Goal: Information Seeking & Learning: Learn about a topic

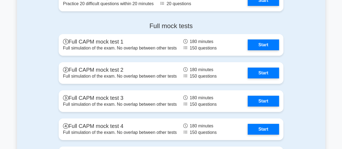
scroll to position [1912, 0]
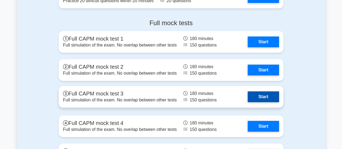
click at [261, 94] on link "Start" at bounding box center [263, 96] width 31 height 11
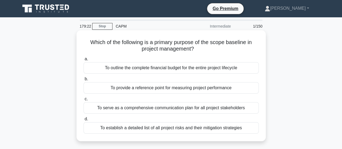
click at [159, 67] on div "To outline the complete financial budget for the entire project lifecycle" at bounding box center [171, 67] width 175 height 11
click at [84, 61] on input "a. To outline the complete financial budget for the entire project lifecycle" at bounding box center [84, 59] width 0 height 4
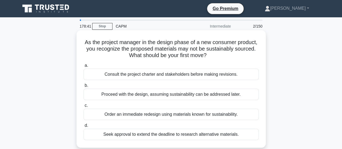
click at [146, 73] on div "Consult the project charter and stakeholders before making revisions." at bounding box center [171, 74] width 175 height 11
click at [84, 67] on input "a. Consult the project charter and stakeholders before making revisions." at bounding box center [84, 66] width 0 height 4
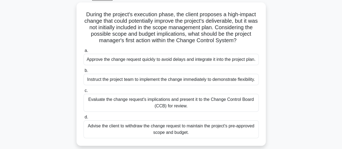
scroll to position [32, 0]
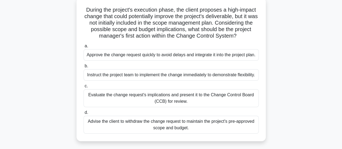
click at [187, 105] on div "Evaluate the change request's implications and present it to the Change Control…" at bounding box center [171, 98] width 175 height 18
click at [84, 88] on input "c. Evaluate the change request's implications and present it to the Change Cont…" at bounding box center [84, 86] width 0 height 4
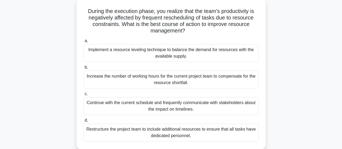
scroll to position [43, 0]
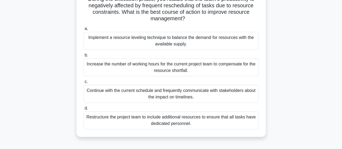
click at [168, 39] on div "Implement a resource leveling technique to balance the demand for resources wit…" at bounding box center [171, 41] width 175 height 18
click at [84, 31] on input "a. Implement a resource leveling technique to balance the demand for resources …" at bounding box center [84, 29] width 0 height 4
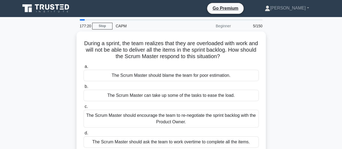
scroll to position [0, 0]
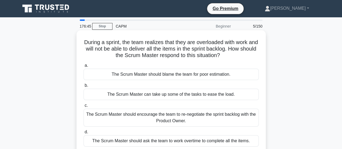
click at [127, 118] on div "The Scrum Master should encourage the team to re-negotiate the sprint backlog w…" at bounding box center [171, 118] width 175 height 18
click at [84, 107] on input "c. The Scrum Master should encourage the team to re-negotiate the sprint backlo…" at bounding box center [84, 106] width 0 height 4
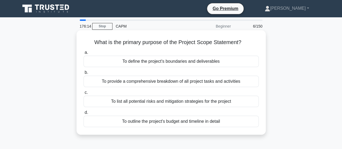
click at [109, 82] on div "To provide a comprehensive breakdown of all project tasks and activities" at bounding box center [171, 81] width 175 height 11
click at [84, 74] on input "b. To provide a comprehensive breakdown of all project tasks and activities" at bounding box center [84, 73] width 0 height 4
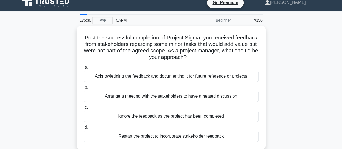
scroll to position [11, 0]
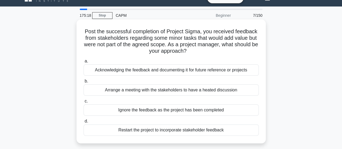
click at [200, 72] on div "Acknowledging the feedback and documenting it for future reference or projects" at bounding box center [171, 69] width 175 height 11
click at [84, 63] on input "a. Acknowledging the feedback and documenting it for future reference or projec…" at bounding box center [84, 62] width 0 height 4
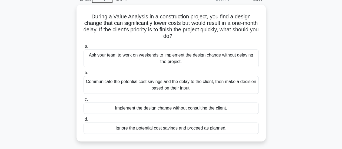
scroll to position [32, 0]
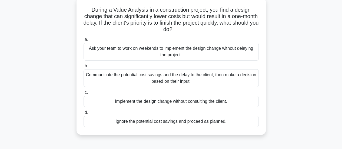
click at [187, 81] on div "Communicate the potential cost savings and the delay to the client, then make a…" at bounding box center [171, 78] width 175 height 18
click at [84, 68] on input "b. Communicate the potential cost savings and the delay to the client, then mak…" at bounding box center [84, 66] width 0 height 4
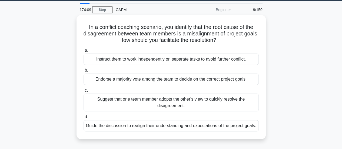
scroll to position [22, 0]
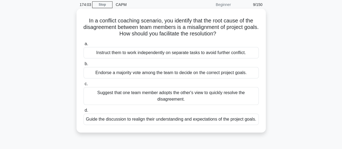
click at [180, 119] on div "Guide the discussion to realign their understanding and expectations of the pro…" at bounding box center [171, 119] width 175 height 11
click at [84, 112] on input "d. Guide the discussion to realign their understanding and expectations of the …" at bounding box center [84, 111] width 0 height 4
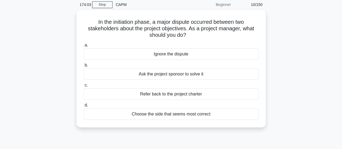
scroll to position [0, 0]
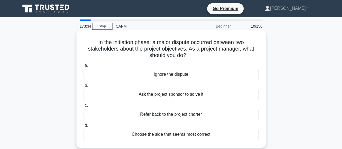
click at [169, 115] on div "Refer back to the project charter" at bounding box center [171, 114] width 175 height 11
click at [84, 107] on input "c. Refer back to the project charter" at bounding box center [84, 106] width 0 height 4
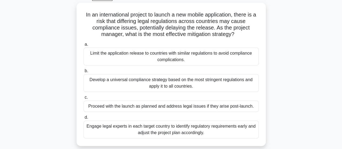
scroll to position [32, 0]
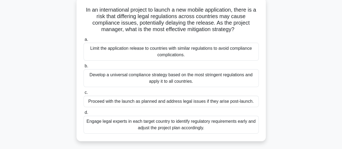
click at [177, 124] on div "Engage legal experts in each target country to identify regulatory requirements…" at bounding box center [171, 125] width 175 height 18
click at [84, 114] on input "d. Engage legal experts in each target country to identify regulatory requireme…" at bounding box center [84, 113] width 0 height 4
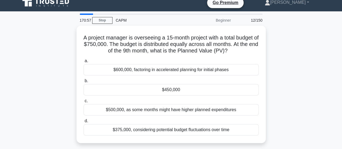
scroll to position [11, 0]
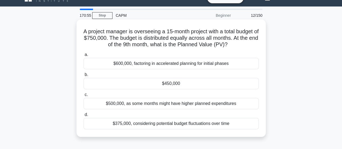
click at [173, 84] on div "$450,000" at bounding box center [171, 83] width 175 height 11
click at [84, 77] on input "b. $450,000" at bounding box center [84, 75] width 0 height 4
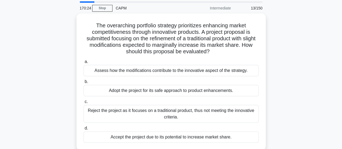
scroll to position [22, 0]
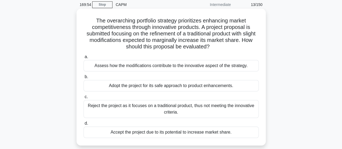
click at [200, 68] on div "Assess how the modifications contribute to the innovative aspect of the strateg…" at bounding box center [171, 65] width 175 height 11
click at [84, 59] on input "a. Assess how the modifications contribute to the innovative aspect of the stra…" at bounding box center [84, 57] width 0 height 4
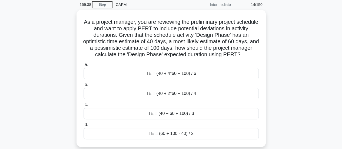
scroll to position [32, 0]
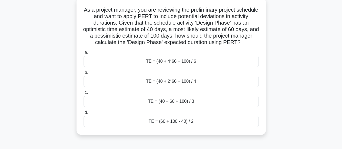
click at [179, 61] on div "TE = (40 + 4*60 + 100) / 6" at bounding box center [171, 61] width 175 height 11
click at [84, 54] on input "a. TE = (40 + 4*60 + 100) / 6" at bounding box center [84, 53] width 0 height 4
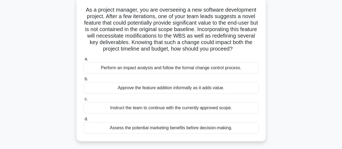
click at [128, 65] on div "Perform an impact analysis and follow the formal change control process." at bounding box center [171, 67] width 175 height 11
click at [84, 61] on input "a. Perform an impact analysis and follow the formal change control process." at bounding box center [84, 59] width 0 height 4
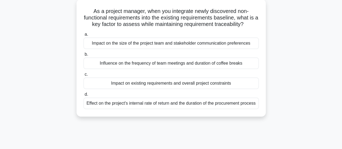
scroll to position [0, 0]
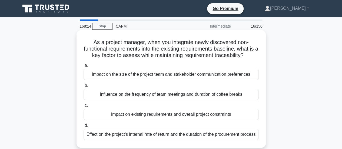
click at [139, 114] on div "Impact on existing requirements and overall project constraints" at bounding box center [171, 114] width 175 height 11
click at [84, 107] on input "c. Impact on existing requirements and overall project constraints" at bounding box center [84, 106] width 0 height 4
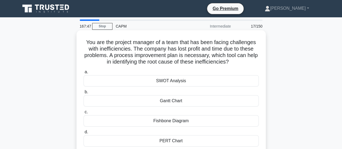
click at [130, 80] on div "SWOT Analysis" at bounding box center [171, 80] width 175 height 11
click at [84, 74] on input "a. SWOT Analysis" at bounding box center [84, 72] width 0 height 4
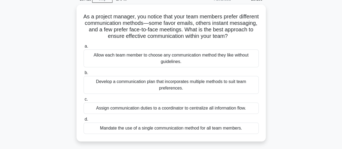
scroll to position [32, 0]
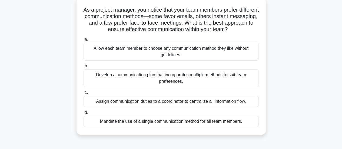
click at [189, 77] on div "Develop a communication plan that incorporates multiple methods to suit team pr…" at bounding box center [171, 78] width 175 height 18
click at [84, 68] on input "b. Develop a communication plan that incorporates multiple methods to suit team…" at bounding box center [84, 66] width 0 height 4
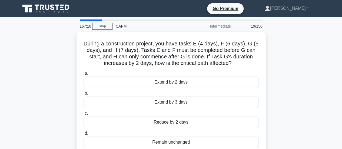
scroll to position [0, 0]
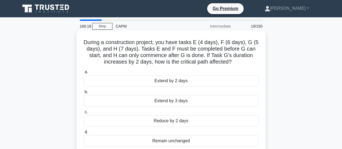
click at [175, 82] on div "Extend by 2 days" at bounding box center [171, 80] width 175 height 11
click at [84, 74] on input "a. Extend by 2 days" at bounding box center [84, 72] width 0 height 4
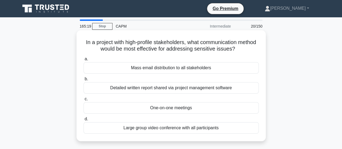
click at [161, 108] on div "One-on-one meetings" at bounding box center [171, 107] width 175 height 11
click at [84, 101] on input "c. One-on-one meetings" at bounding box center [84, 99] width 0 height 4
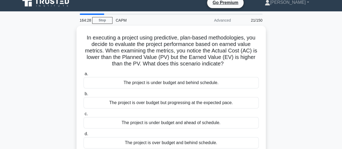
scroll to position [11, 0]
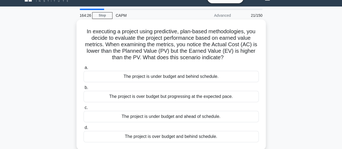
click at [197, 136] on div "The project is over budget and behind schedule." at bounding box center [171, 136] width 175 height 11
click at [84, 130] on input "d. The project is over budget and behind schedule." at bounding box center [84, 128] width 0 height 4
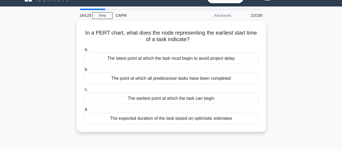
scroll to position [0, 0]
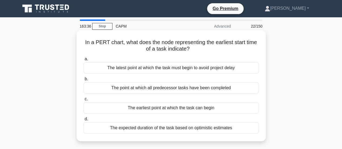
click at [157, 68] on div "The latest point at which the task must begin to avoid project delay" at bounding box center [171, 67] width 175 height 11
click at [84, 61] on input "a. The latest point at which the task must begin to avoid project delay" at bounding box center [84, 59] width 0 height 4
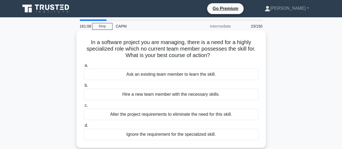
click at [147, 94] on div "Hire a new team member with the necessary skills." at bounding box center [171, 94] width 175 height 11
click at [84, 87] on input "b. Hire a new team member with the necessary skills." at bounding box center [84, 86] width 0 height 4
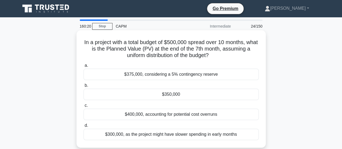
click at [154, 94] on div "$350,000" at bounding box center [171, 94] width 175 height 11
click at [84, 87] on input "b. $350,000" at bounding box center [84, 86] width 0 height 4
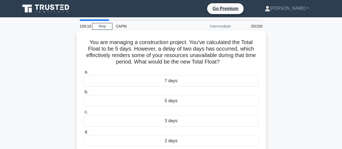
click at [166, 122] on div "3 days" at bounding box center [171, 120] width 175 height 11
click at [84, 114] on input "c. 3 days" at bounding box center [84, 112] width 0 height 4
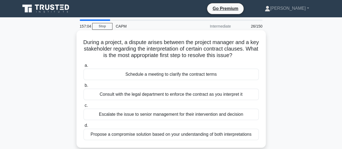
click at [154, 74] on div "Schedule a meeting to clarify the contract terms" at bounding box center [171, 74] width 175 height 11
click at [84, 67] on input "a. Schedule a meeting to clarify the contract terms" at bounding box center [84, 66] width 0 height 4
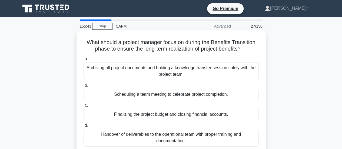
click at [155, 137] on div "Handover of deliverables to the operational team with proper training and docum…" at bounding box center [171, 138] width 175 height 18
click at [84, 127] on input "d. Handover of deliverables to the operational team with proper training and do…" at bounding box center [84, 126] width 0 height 4
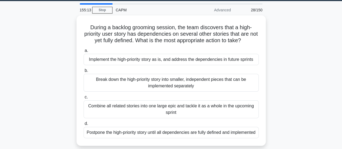
scroll to position [22, 0]
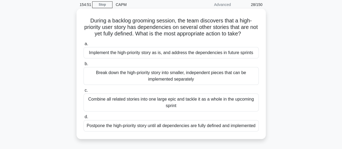
click at [189, 77] on div "Break down the high-priority story into smaller, independent pieces that can be…" at bounding box center [171, 76] width 175 height 18
click at [84, 66] on input "b. Break down the high-priority story into smaller, independent pieces that can…" at bounding box center [84, 64] width 0 height 4
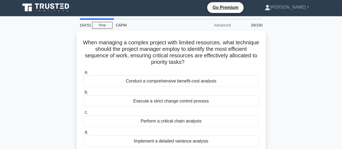
scroll to position [0, 0]
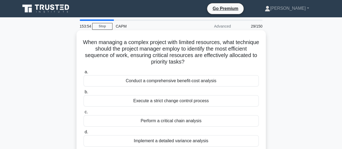
click at [185, 81] on div "Conduct a comprehensive benefit-cost analysis" at bounding box center [171, 80] width 175 height 11
click at [84, 74] on input "a. Conduct a comprehensive benefit-cost analysis" at bounding box center [84, 72] width 0 height 4
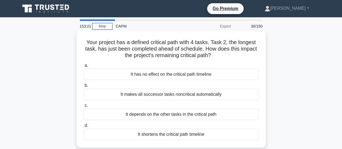
click at [163, 136] on div "It shortens the critical path timeline" at bounding box center [171, 134] width 175 height 11
click at [84, 127] on input "d. It shortens the critical path timeline" at bounding box center [84, 126] width 0 height 4
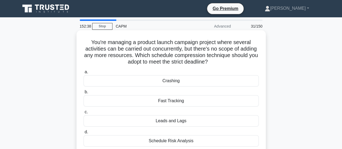
click at [170, 103] on div "Fast Tracking" at bounding box center [171, 100] width 175 height 11
click at [84, 94] on input "b. Fast Tracking" at bounding box center [84, 92] width 0 height 4
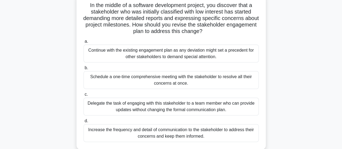
scroll to position [43, 0]
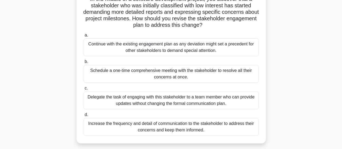
click at [176, 125] on div "Increase the frequency and detail of communication to the stakeholder to addres…" at bounding box center [171, 127] width 175 height 18
click at [84, 117] on input "d. Increase the frequency and detail of communication to the stakeholder to add…" at bounding box center [84, 115] width 0 height 4
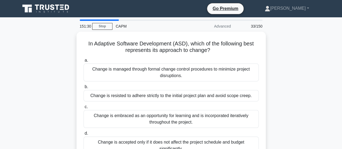
scroll to position [0, 0]
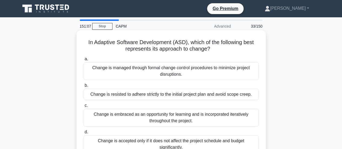
click at [185, 120] on div "Change is embraced as an opportunity for learning and is incorporated iterative…" at bounding box center [171, 118] width 175 height 18
click at [84, 107] on input "c. Change is embraced as an opportunity for learning and is incorporated iterat…" at bounding box center [84, 106] width 0 height 4
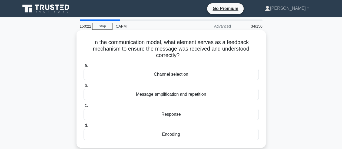
click at [171, 115] on div "Response" at bounding box center [171, 114] width 175 height 11
click at [84, 107] on input "c. Response" at bounding box center [84, 106] width 0 height 4
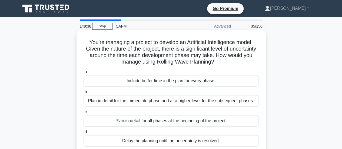
click at [149, 83] on div "Include buffer time in the plan for every phase." at bounding box center [171, 80] width 175 height 11
click at [84, 74] on input "a. Include buffer time in the plan for every phase." at bounding box center [84, 72] width 0 height 4
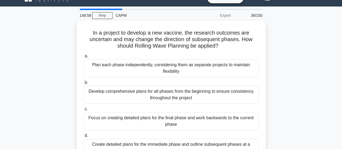
scroll to position [18, 0]
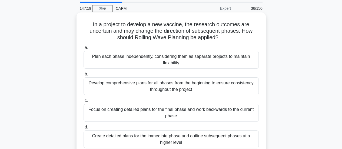
click at [169, 58] on div "Plan each phase independently, considering them as separate projects to maintai…" at bounding box center [171, 60] width 175 height 18
click at [84, 49] on input "a. Plan each phase independently, considering them as separate projects to main…" at bounding box center [84, 48] width 0 height 4
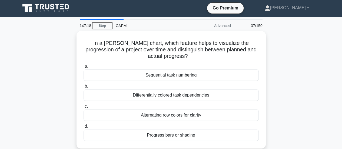
scroll to position [0, 0]
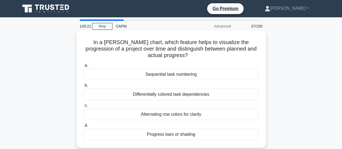
click at [135, 73] on div "Sequential task numbering" at bounding box center [171, 74] width 175 height 11
click at [84, 67] on input "a. Sequential task numbering" at bounding box center [84, 66] width 0 height 4
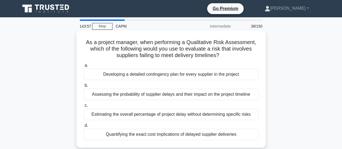
click at [107, 96] on div "Assessing the probability of supplier delays and their impact on the project ti…" at bounding box center [171, 94] width 175 height 11
click at [84, 87] on input "b. Assessing the probability of supplier delays and their impact on the project…" at bounding box center [84, 86] width 0 height 4
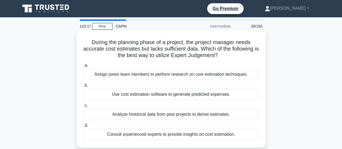
click at [115, 115] on div "Analyze historical data from past projects to derive estimates." at bounding box center [171, 114] width 175 height 11
click at [84, 107] on input "c. Analyze historical data from past projects to derive estimates." at bounding box center [84, 106] width 0 height 4
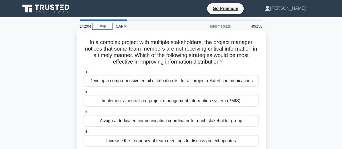
click at [140, 101] on div "Implement a centralized project management information system (PMIS)" at bounding box center [171, 100] width 175 height 11
click at [84, 94] on input "b. Implement a centralized project management information system (PMIS)" at bounding box center [84, 92] width 0 height 4
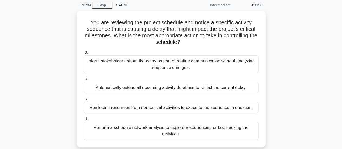
scroll to position [22, 0]
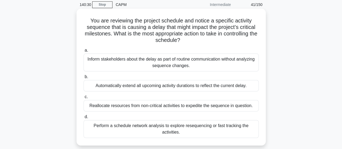
click at [143, 126] on div "Perform a schedule network analysis to explore resequencing or fast tracking th…" at bounding box center [171, 129] width 175 height 18
click at [84, 119] on input "d. Perform a schedule network analysis to explore resequencing or fast tracking…" at bounding box center [84, 117] width 0 height 4
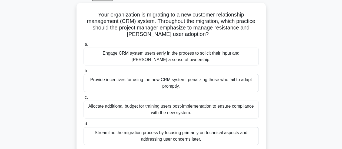
scroll to position [32, 0]
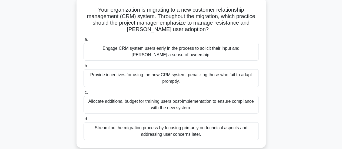
click at [182, 52] on div "Engage CRM system users early in the process to solicit their input and foster …" at bounding box center [171, 52] width 175 height 18
click at [84, 41] on input "a. Engage CRM system users early in the process to solicit their input and fost…" at bounding box center [84, 40] width 0 height 4
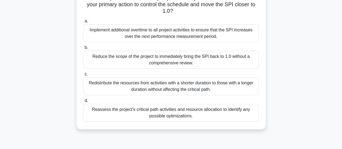
scroll to position [54, 0]
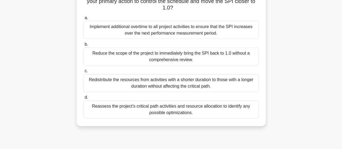
click at [193, 114] on div "Reassess the project's critical path activities and resource allocation to iden…" at bounding box center [171, 110] width 175 height 18
click at [84, 99] on input "d. Reassess the project's critical path activities and resource allocation to i…" at bounding box center [84, 98] width 0 height 4
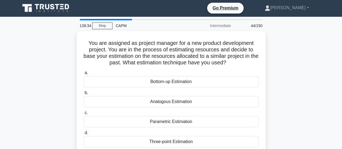
scroll to position [0, 0]
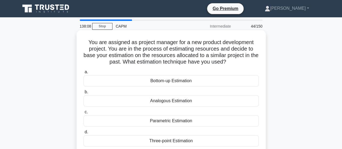
click at [170, 99] on div "Analogous Estimation" at bounding box center [171, 100] width 175 height 11
click at [84, 94] on input "b. Analogous Estimation" at bounding box center [84, 92] width 0 height 4
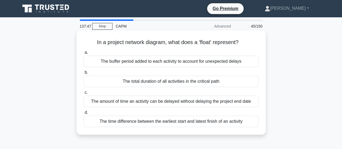
click at [150, 61] on div "The buffer period added to each activity to account for unexpected delays" at bounding box center [171, 61] width 175 height 11
click at [84, 54] on input "a. The buffer period added to each activity to account for unexpected delays" at bounding box center [84, 53] width 0 height 4
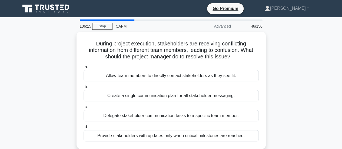
scroll to position [11, 0]
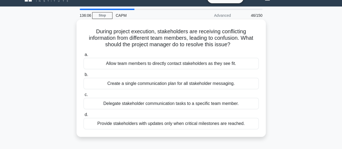
click at [139, 84] on div "Create a single communication plan for all stakeholder messaging." at bounding box center [171, 83] width 175 height 11
click at [84, 77] on input "b. Create a single communication plan for all stakeholder messaging." at bounding box center [84, 75] width 0 height 4
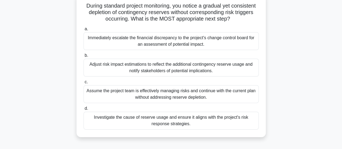
scroll to position [32, 0]
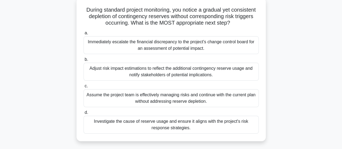
click at [141, 124] on div "Investigate the cause of reserve usage and ensure it aligns with the project's …" at bounding box center [171, 125] width 175 height 18
click at [84, 114] on input "d. Investigate the cause of reserve usage and ensure it aligns with the project…" at bounding box center [84, 113] width 0 height 4
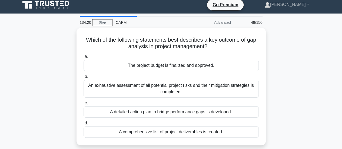
scroll to position [0, 0]
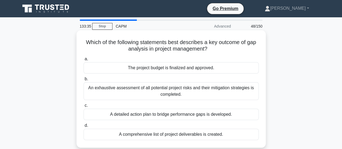
click at [134, 117] on div "A detailed action plan to bridge performance gaps is developed." at bounding box center [171, 114] width 175 height 11
click at [84, 107] on input "c. A detailed action plan to bridge performance gaps is developed." at bounding box center [84, 106] width 0 height 4
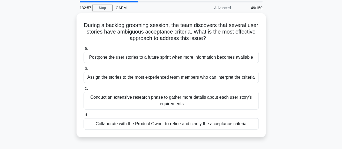
scroll to position [22, 0]
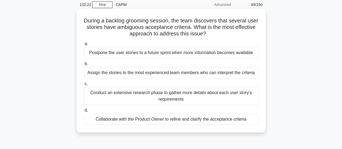
click at [155, 121] on div "Collaborate with the Product Owner to refine and clarify the acceptance criteria" at bounding box center [171, 119] width 175 height 11
click at [84, 112] on input "d. Collaborate with the Product Owner to refine and clarify the acceptance crit…" at bounding box center [84, 111] width 0 height 4
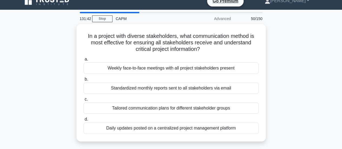
scroll to position [11, 0]
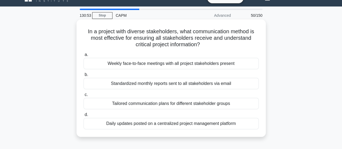
click at [164, 65] on div "Weekly face-to-face meetings with all project stakeholders present" at bounding box center [171, 63] width 175 height 11
click at [84, 57] on input "a. Weekly face-to-face meetings with all project stakeholders present" at bounding box center [84, 55] width 0 height 4
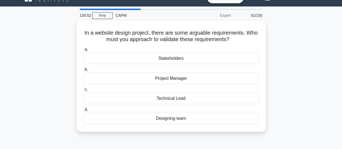
scroll to position [0, 0]
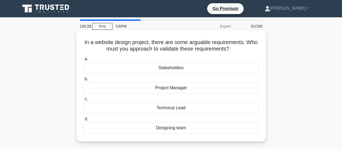
click at [168, 128] on div "Designing team" at bounding box center [171, 127] width 175 height 11
click at [84, 121] on input "d. Designing team" at bounding box center [84, 119] width 0 height 4
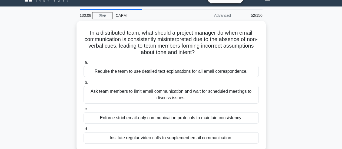
scroll to position [18, 0]
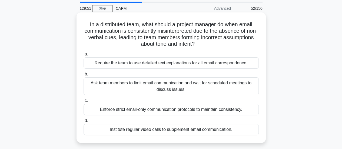
click at [177, 128] on div "Institute regular video calls to supplement email communication." at bounding box center [171, 129] width 175 height 11
click at [84, 123] on input "d. Institute regular video calls to supplement email communication." at bounding box center [84, 121] width 0 height 4
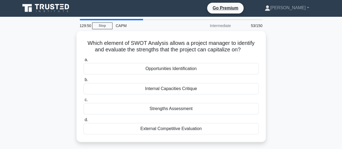
scroll to position [0, 0]
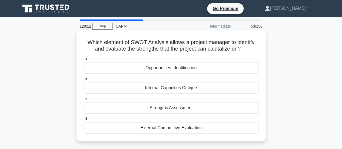
click at [160, 106] on div "Strengths Assessment" at bounding box center [171, 107] width 175 height 11
click at [84, 101] on input "c. Strengths Assessment" at bounding box center [84, 99] width 0 height 4
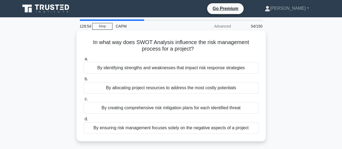
click at [135, 70] on div "By identifying strengths and weaknesses that impact risk response strategies" at bounding box center [171, 67] width 175 height 11
click at [84, 61] on input "a. By identifying strengths and weaknesses that impact risk response strategies" at bounding box center [84, 59] width 0 height 4
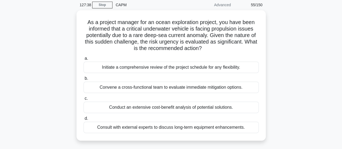
scroll to position [22, 0]
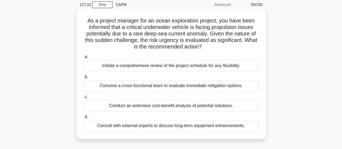
click at [144, 67] on div "Initiate a comprehensive review of the project schedule for any flexibility." at bounding box center [171, 65] width 175 height 11
click at [84, 59] on input "a. Initiate a comprehensive review of the project schedule for any flexibility." at bounding box center [84, 57] width 0 height 4
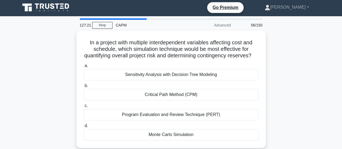
scroll to position [0, 0]
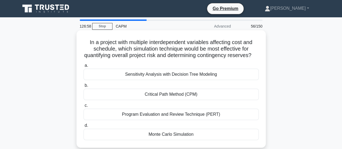
click at [157, 140] on div "Monte Carlo Simulation" at bounding box center [171, 134] width 175 height 11
click at [84, 127] on input "d. Monte Carlo Simulation" at bounding box center [84, 126] width 0 height 4
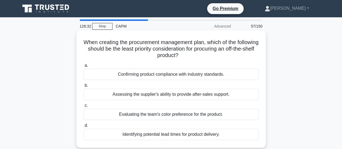
click at [134, 114] on div "Evaluating the team's color preference for the product." at bounding box center [171, 114] width 175 height 11
click at [84, 107] on input "c. Evaluating the team's color preference for the product." at bounding box center [84, 106] width 0 height 4
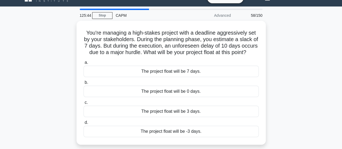
scroll to position [22, 0]
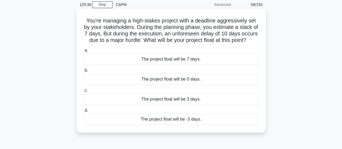
click at [167, 105] on div "The project float will be 3 days." at bounding box center [171, 99] width 175 height 11
click at [84, 92] on input "c. The project float will be 3 days." at bounding box center [84, 91] width 0 height 4
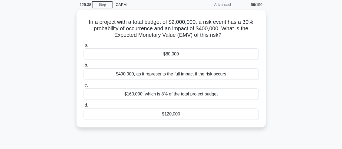
scroll to position [0, 0]
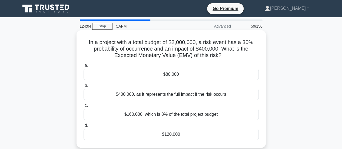
click at [144, 134] on div "$120,000" at bounding box center [171, 134] width 175 height 11
click at [84, 127] on input "d. $120,000" at bounding box center [84, 126] width 0 height 4
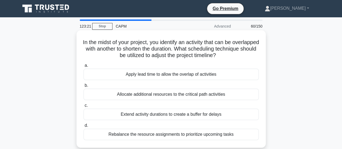
click at [133, 75] on div "Apply lead time to allow the overlap of activities" at bounding box center [171, 74] width 175 height 11
click at [84, 67] on input "a. Apply lead time to allow the overlap of activities" at bounding box center [84, 66] width 0 height 4
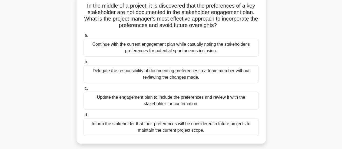
scroll to position [43, 0]
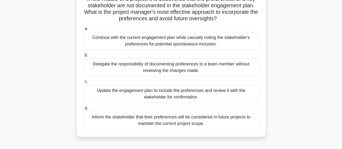
click at [201, 96] on div "Update the engagement plan to include the preferences and review it with the st…" at bounding box center [171, 94] width 175 height 18
click at [84, 84] on input "c. Update the engagement plan to include the preferences and review it with the…" at bounding box center [84, 82] width 0 height 4
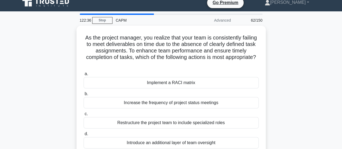
scroll to position [11, 0]
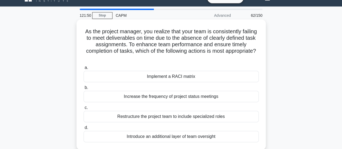
click at [178, 79] on div "Implement a RACI matrix" at bounding box center [171, 76] width 175 height 11
click at [84, 70] on input "a. Implement a RACI matrix" at bounding box center [84, 68] width 0 height 4
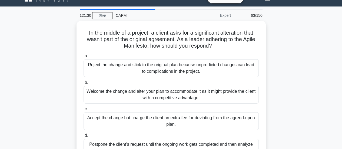
scroll to position [22, 0]
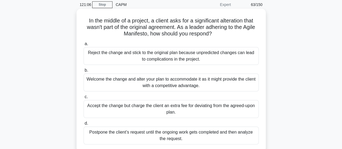
click at [163, 81] on div "Welcome the change and alter your plan to accommodate it as it might provide th…" at bounding box center [171, 83] width 175 height 18
click at [84, 72] on input "b. Welcome the change and alter your plan to accommodate it as it might provide…" at bounding box center [84, 71] width 0 height 4
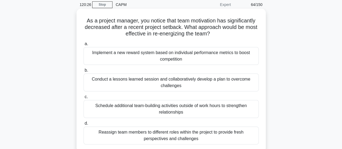
click at [198, 84] on div "Conduct a lessons learned session and collaboratively develop a plan to overcom…" at bounding box center [171, 83] width 175 height 18
click at [84, 72] on input "b. Conduct a lessons learned session and collaboratively develop a plan to over…" at bounding box center [84, 71] width 0 height 4
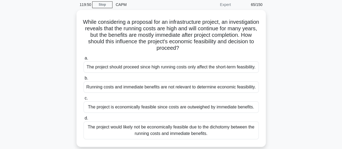
scroll to position [32, 0]
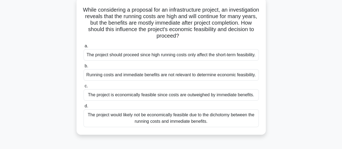
click at [189, 117] on div "The project would likely not be economically feasible due to the dichotomy betw…" at bounding box center [171, 118] width 175 height 18
click at [84, 108] on input "d. The project would likely not be economically feasible due to the dichotomy b…" at bounding box center [84, 106] width 0 height 4
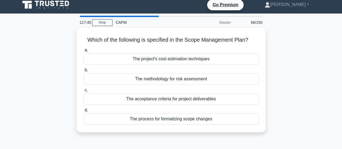
scroll to position [0, 0]
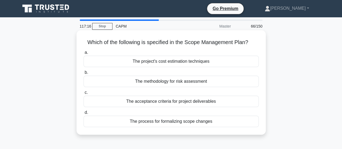
click at [168, 122] on div "The process for formalizing scope changes" at bounding box center [171, 121] width 175 height 11
click at [84, 114] on input "d. The process for formalizing scope changes" at bounding box center [84, 113] width 0 height 4
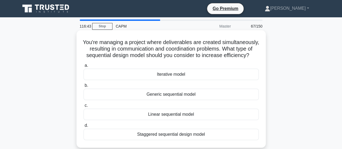
click at [161, 140] on div "Staggered sequential design model" at bounding box center [171, 134] width 175 height 11
click at [84, 127] on input "d. Staggered sequential design model" at bounding box center [84, 126] width 0 height 4
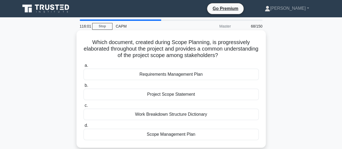
click at [154, 98] on div "Project Scope Statement" at bounding box center [171, 94] width 175 height 11
click at [84, 87] on input "b. Project Scope Statement" at bounding box center [84, 86] width 0 height 4
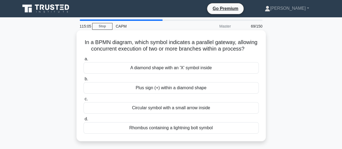
click at [156, 114] on div "Circular symbol with a small arrow inside" at bounding box center [171, 107] width 175 height 11
click at [84, 101] on input "c. Circular symbol with a small arrow inside" at bounding box center [84, 99] width 0 height 4
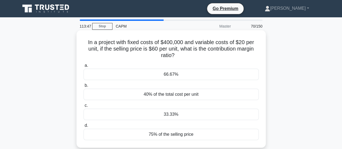
click at [177, 115] on div "33.33%" at bounding box center [171, 114] width 175 height 11
click at [84, 107] on input "c. 33.33%" at bounding box center [84, 106] width 0 height 4
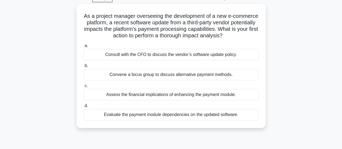
scroll to position [32, 0]
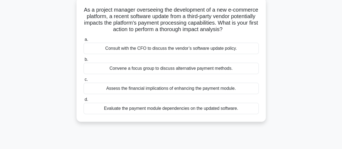
click at [165, 114] on div "Evaluate the payment module dependencies on the updated software." at bounding box center [171, 108] width 175 height 11
click at [84, 101] on input "d. Evaluate the payment module dependencies on the updated software." at bounding box center [84, 100] width 0 height 4
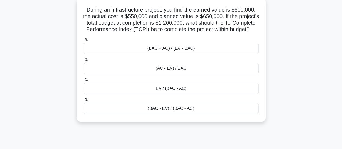
click at [168, 74] on div "(AC - EV) / BAC" at bounding box center [171, 68] width 175 height 11
click at [84, 61] on input "b. (AC - EV) / BAC" at bounding box center [84, 60] width 0 height 4
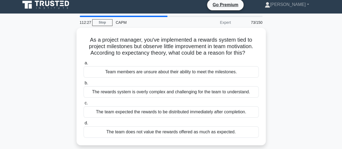
scroll to position [0, 0]
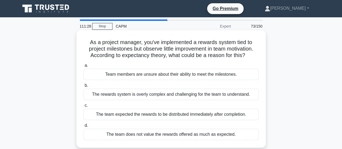
drag, startPoint x: 176, startPoint y: 77, endPoint x: 153, endPoint y: 73, distance: 23.8
click at [153, 73] on div "Team members are unsure about their ability to meet the milestones." at bounding box center [171, 74] width 175 height 11
click at [84, 67] on input "a. Team members are unsure about their ability to meet the milestones." at bounding box center [84, 66] width 0 height 4
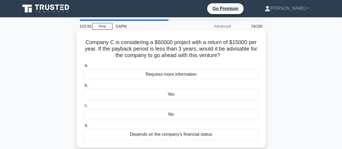
click at [150, 114] on div "No" at bounding box center [171, 114] width 175 height 11
click at [84, 107] on input "c. No" at bounding box center [84, 106] width 0 height 4
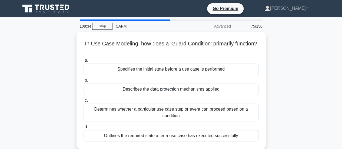
click at [150, 114] on div "Determines whether a particular use case step or event can proceed based on a c…" at bounding box center [171, 113] width 175 height 18
click at [84, 102] on input "c. Determines whether a particular use case step or event can proceed based on …" at bounding box center [84, 101] width 0 height 4
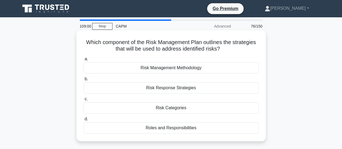
click at [136, 90] on div "Risk Response Strategies" at bounding box center [171, 87] width 175 height 11
click at [84, 81] on input "b. Risk Response Strategies" at bounding box center [84, 79] width 0 height 4
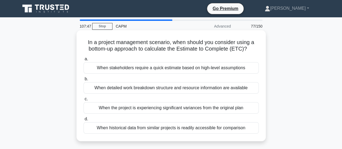
click at [151, 107] on div "When the project is experiencing significant variances from the original plan" at bounding box center [171, 107] width 175 height 11
click at [84, 101] on input "c. When the project is experiencing significant variances from the original plan" at bounding box center [84, 99] width 0 height 4
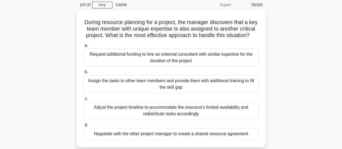
scroll to position [22, 0]
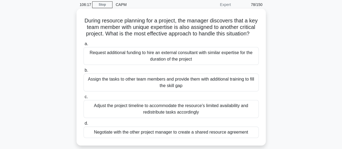
drag, startPoint x: 171, startPoint y: 140, endPoint x: 156, endPoint y: 139, distance: 16.0
click at [156, 138] on div "Negotiate with the other project manager to create a shared resource agreement" at bounding box center [171, 132] width 175 height 11
click at [84, 125] on input "d. Negotiate with the other project manager to create a shared resource agreeme…" at bounding box center [84, 124] width 0 height 4
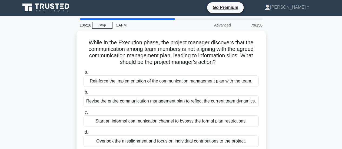
scroll to position [0, 0]
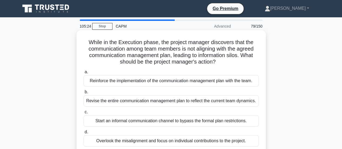
click at [129, 84] on div "Reinforce the implementation of the communication management plan with the team." at bounding box center [171, 80] width 175 height 11
click at [84, 74] on input "a. Reinforce the implementation of the communication management plan with the t…" at bounding box center [84, 72] width 0 height 4
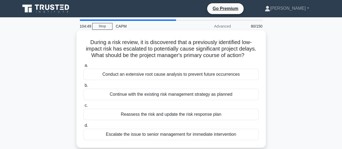
click at [134, 114] on div "Reassess the risk and update the risk response plan" at bounding box center [171, 114] width 175 height 11
click at [84, 107] on input "c. Reassess the risk and update the risk response plan" at bounding box center [84, 106] width 0 height 4
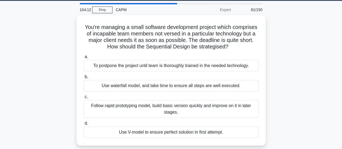
scroll to position [22, 0]
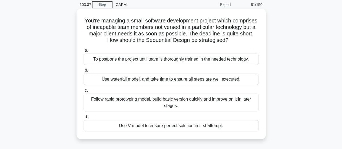
click at [217, 106] on div "Follow rapid prototyping model, build basic version quickly and improve on it i…" at bounding box center [171, 103] width 175 height 18
click at [84, 92] on input "c. Follow rapid prototyping model, build basic version quickly and improve on i…" at bounding box center [84, 91] width 0 height 4
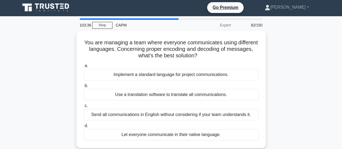
scroll to position [0, 0]
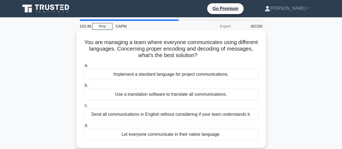
click at [183, 97] on div "Use a translation software to translate all communications." at bounding box center [171, 94] width 175 height 11
click at [84, 87] on input "b. Use a translation software to translate all communications." at bounding box center [84, 86] width 0 height 4
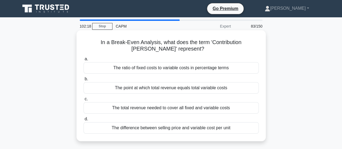
click at [155, 130] on div "The difference between selling price and variable cost per unit" at bounding box center [171, 127] width 175 height 11
click at [84, 121] on input "d. The difference between selling price and variable cost per unit" at bounding box center [84, 119] width 0 height 4
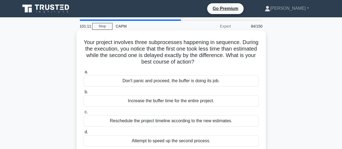
click at [139, 103] on div "Increase the buffer time for the entire project." at bounding box center [171, 100] width 175 height 11
click at [84, 94] on input "b. Increase the buffer time for the entire project." at bounding box center [84, 92] width 0 height 4
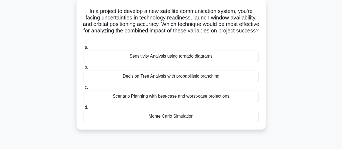
scroll to position [36, 0]
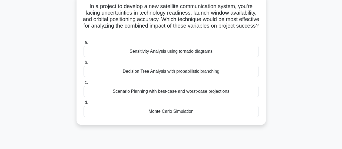
click at [174, 113] on div "Monte Carlo Simulation" at bounding box center [171, 111] width 175 height 11
click at [84, 104] on input "d. Monte Carlo Simulation" at bounding box center [84, 103] width 0 height 4
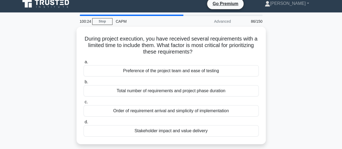
scroll to position [0, 0]
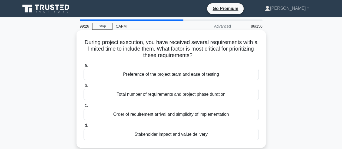
click at [151, 93] on div "Total number of requirements and project phase duration" at bounding box center [171, 94] width 175 height 11
click at [84, 87] on input "b. Total number of requirements and project phase duration" at bounding box center [84, 86] width 0 height 4
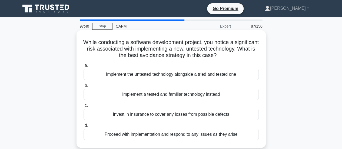
click at [124, 95] on div "Implement a tested and familiar technology instead" at bounding box center [171, 94] width 175 height 11
click at [84, 87] on input "b. Implement a tested and familiar technology instead" at bounding box center [84, 86] width 0 height 4
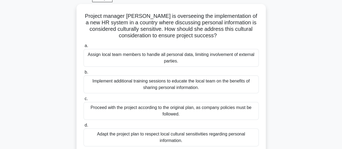
scroll to position [32, 0]
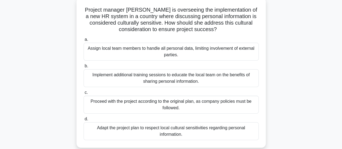
click at [194, 132] on div "Adapt the project plan to respect local cultural sensitivities regarding person…" at bounding box center [171, 131] width 175 height 18
click at [84, 121] on input "d. Adapt the project plan to respect local cultural sensitivities regarding per…" at bounding box center [84, 119] width 0 height 4
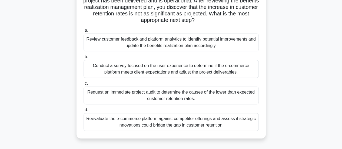
scroll to position [54, 0]
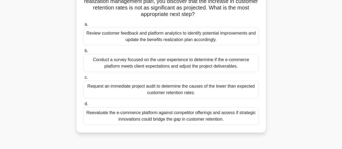
click at [202, 114] on div "Reevaluate the e-commerce platform against competitor offerings and assess if s…" at bounding box center [171, 116] width 175 height 18
click at [84, 106] on input "d. Reevaluate the e-commerce platform against competitor offerings and assess i…" at bounding box center [84, 104] width 0 height 4
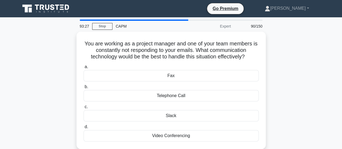
scroll to position [11, 0]
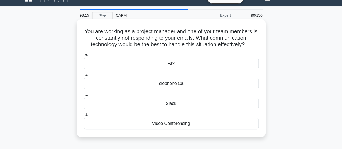
click at [147, 86] on div "Telephone Call" at bounding box center [171, 83] width 175 height 11
click at [84, 77] on input "b. Telephone Call" at bounding box center [84, 75] width 0 height 4
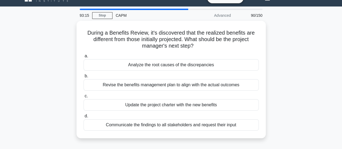
scroll to position [0, 0]
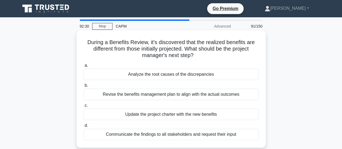
click at [128, 136] on div "Communicate the findings to all stakeholders and request their input" at bounding box center [171, 134] width 175 height 11
click at [84, 127] on input "d. Communicate the findings to all stakeholders and request their input" at bounding box center [84, 126] width 0 height 4
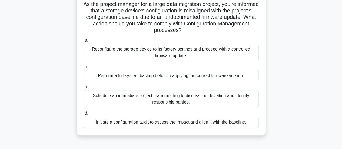
scroll to position [43, 0]
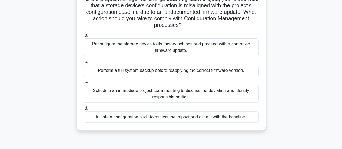
click at [183, 117] on div "Initiate a configuration audit to assess the impact and align it with the basel…" at bounding box center [171, 116] width 175 height 11
click at [84, 110] on input "d. Initiate a configuration audit to assess the impact and align it with the ba…" at bounding box center [84, 109] width 0 height 4
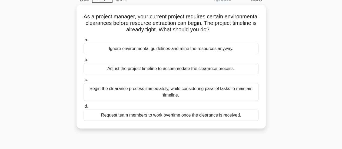
scroll to position [32, 0]
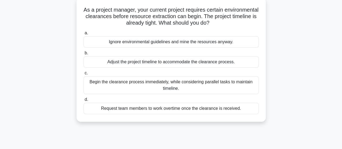
click at [194, 87] on div "Begin the clearance process immediately, while considering parallel tasks to ma…" at bounding box center [171, 85] width 175 height 18
click at [84, 75] on input "c. Begin the clearance process immediately, while considering parallel tasks to…" at bounding box center [84, 73] width 0 height 4
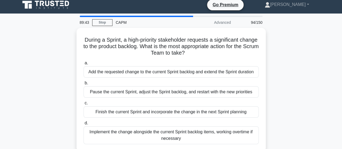
scroll to position [0, 0]
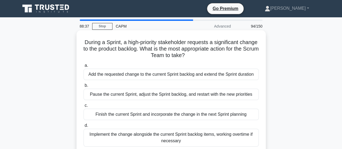
click at [162, 116] on div "Finish the current Sprint and incorporate the change in the next Sprint planning" at bounding box center [171, 114] width 175 height 11
click at [84, 107] on input "c. Finish the current Sprint and incorporate the change in the next Sprint plan…" at bounding box center [84, 106] width 0 height 4
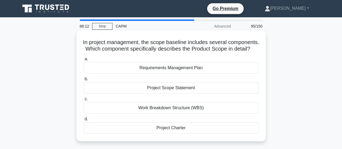
click at [157, 94] on div "Project Scope Statement" at bounding box center [171, 87] width 175 height 11
click at [84, 81] on input "b. Project Scope Statement" at bounding box center [84, 79] width 0 height 4
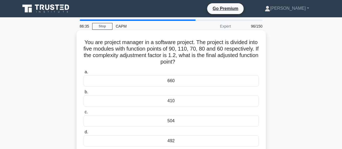
click at [150, 141] on div "492" at bounding box center [171, 140] width 175 height 11
click at [84, 134] on input "d. 492" at bounding box center [84, 132] width 0 height 4
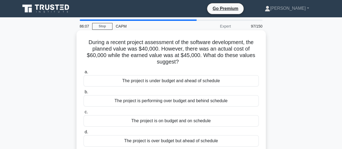
click at [179, 103] on div "The project is performing over budget and behind schedule" at bounding box center [171, 100] width 175 height 11
click at [84, 94] on input "b. The project is performing over budget and behind schedule" at bounding box center [84, 92] width 0 height 4
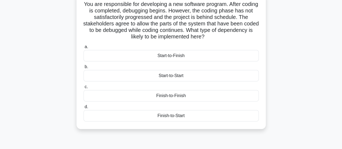
scroll to position [43, 0]
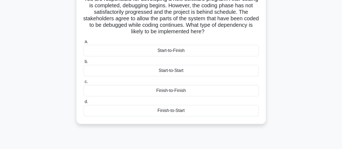
click at [176, 91] on div "Finish-to-Finish" at bounding box center [171, 90] width 175 height 11
click at [84, 84] on input "c. Finish-to-Finish" at bounding box center [84, 82] width 0 height 4
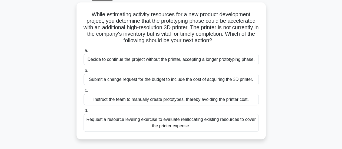
scroll to position [32, 0]
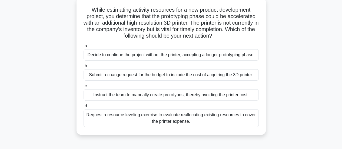
click at [210, 74] on div "Submit a change request for the budget to include the cost of acquiring the 3D …" at bounding box center [171, 74] width 175 height 11
click at [84, 68] on input "b. Submit a change request for the budget to include the cost of acquiring the …" at bounding box center [84, 66] width 0 height 4
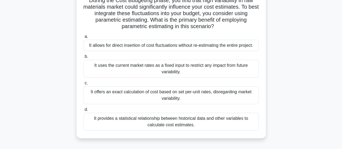
scroll to position [47, 0]
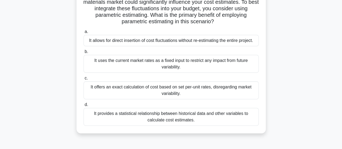
click at [184, 120] on div "It provides a statistical relationship between historical data and other variab…" at bounding box center [171, 117] width 175 height 18
click at [84, 107] on input "d. It provides a statistical relationship between historical data and other var…" at bounding box center [84, 105] width 0 height 4
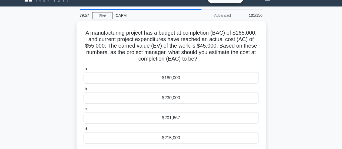
scroll to position [22, 0]
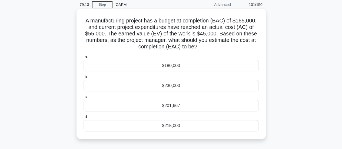
click at [182, 66] on div "$180,000" at bounding box center [171, 65] width 175 height 11
click at [84, 59] on input "a. $180,000" at bounding box center [84, 57] width 0 height 4
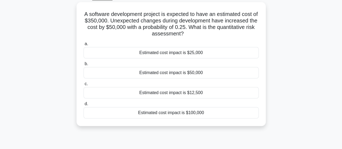
scroll to position [32, 0]
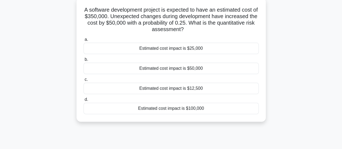
click at [184, 88] on div "Estimated cost impact is $12,500" at bounding box center [171, 88] width 175 height 11
click at [84, 81] on input "c. Estimated cost impact is $12,500" at bounding box center [84, 80] width 0 height 4
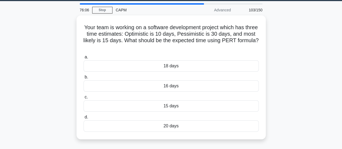
scroll to position [22, 0]
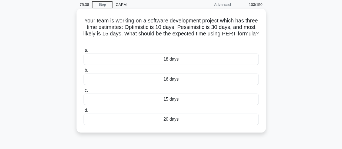
click at [158, 61] on div "18 days" at bounding box center [171, 59] width 175 height 11
click at [84, 52] on input "a. 18 days" at bounding box center [84, 51] width 0 height 4
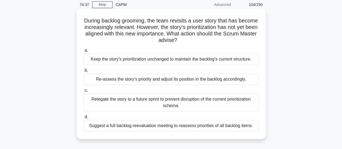
click at [159, 128] on div "Suggest a full backlog reevaluation meeting to reassess priorities of all backl…" at bounding box center [171, 125] width 175 height 11
click at [84, 119] on input "d. Suggest a full backlog reevaluation meeting to reassess priorities of all ba…" at bounding box center [84, 117] width 0 height 4
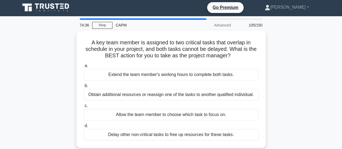
scroll to position [0, 0]
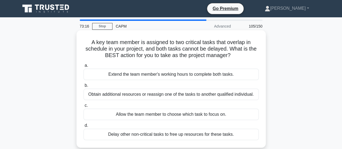
click at [191, 94] on div "Obtain additional resources or reassign one of the tasks to another qualified i…" at bounding box center [171, 94] width 175 height 11
click at [84, 87] on input "b. Obtain additional resources or reassign one of the tasks to another qualifie…" at bounding box center [84, 86] width 0 height 4
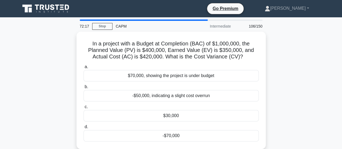
scroll to position [11, 0]
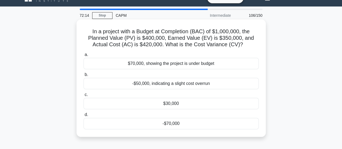
click at [160, 124] on div "-$70,000" at bounding box center [171, 123] width 175 height 11
click at [84, 117] on input "d. -$70,000" at bounding box center [84, 115] width 0 height 4
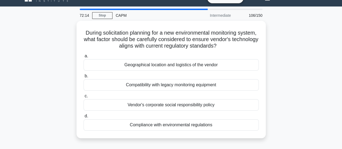
scroll to position [0, 0]
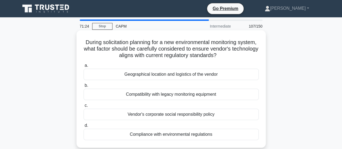
click at [135, 75] on div "Geographical location and logistics of the vendor" at bounding box center [171, 74] width 175 height 11
click at [84, 67] on input "a. Geographical location and logistics of the vendor" at bounding box center [84, 66] width 0 height 4
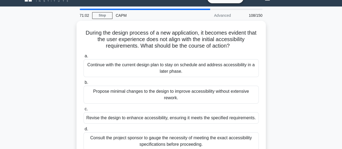
scroll to position [22, 0]
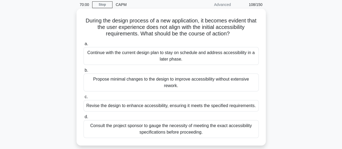
click at [195, 130] on div "Consult the project sponsor to gauge the necessity of meeting the exact accessi…" at bounding box center [171, 129] width 175 height 18
click at [84, 119] on input "d. Consult the project sponsor to gauge the necessity of meeting the exact acce…" at bounding box center [84, 117] width 0 height 4
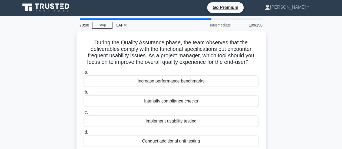
scroll to position [0, 0]
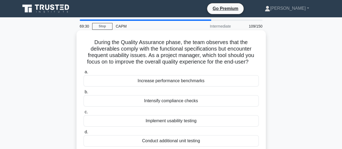
click at [167, 102] on div "Intensify compliance checks" at bounding box center [171, 100] width 175 height 11
click at [84, 94] on input "b. Intensify compliance checks" at bounding box center [84, 92] width 0 height 4
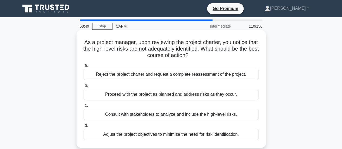
click at [130, 75] on div "Reject the project charter and request a complete reassessment of the project." at bounding box center [171, 74] width 175 height 11
click at [84, 67] on input "a. Reject the project charter and request a complete reassessment of the projec…" at bounding box center [84, 66] width 0 height 4
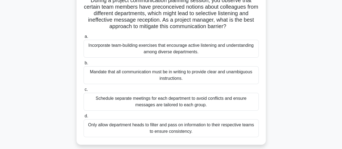
scroll to position [54, 0]
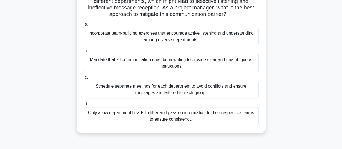
click at [192, 41] on div "Incorporate team-building exercises that encourage active listening and underst…" at bounding box center [171, 37] width 175 height 18
click at [84, 26] on input "a. Incorporate team-building exercises that encourage active listening and unde…" at bounding box center [84, 25] width 0 height 4
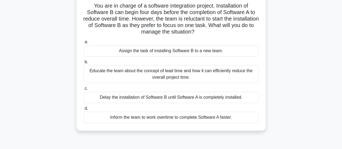
scroll to position [43, 0]
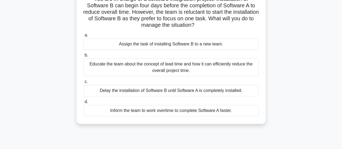
click at [190, 71] on div "Educate the team about the concept of lead time and how it can efficiently redu…" at bounding box center [171, 67] width 175 height 18
click at [84, 57] on input "b. Educate the team about the concept of lead time and how it can efficiently r…" at bounding box center [84, 56] width 0 height 4
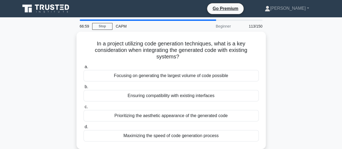
scroll to position [0, 0]
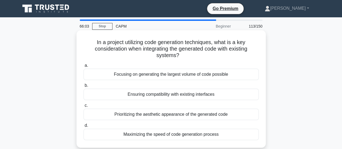
click at [159, 94] on div "Ensuring compatibility with existing interfaces" at bounding box center [171, 94] width 175 height 11
click at [84, 87] on input "b. Ensuring compatibility with existing interfaces" at bounding box center [84, 86] width 0 height 4
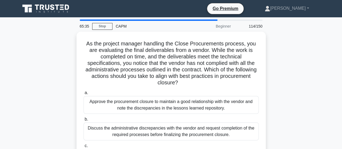
click at [304, 85] on div "As the project manager handling the Close Procurements process, you are evaluat…" at bounding box center [171, 120] width 308 height 176
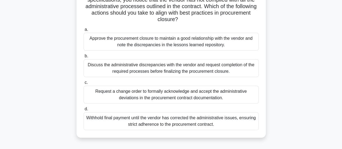
scroll to position [68, 0]
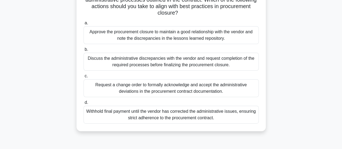
click at [182, 62] on div "Discuss the administrative discrepancies with the vendor and request completion…" at bounding box center [171, 62] width 175 height 18
click at [84, 51] on input "b. Discuss the administrative discrepancies with the vendor and request complet…" at bounding box center [84, 50] width 0 height 4
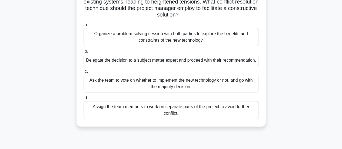
scroll to position [65, 0]
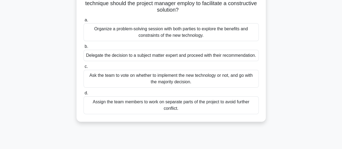
click at [175, 35] on div "Organize a problem-solving session with both parties to explore the benefits an…" at bounding box center [171, 32] width 175 height 18
click at [84, 22] on input "a. Organize a problem-solving session with both parties to explore the benefits…" at bounding box center [84, 20] width 0 height 4
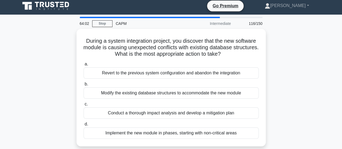
scroll to position [0, 0]
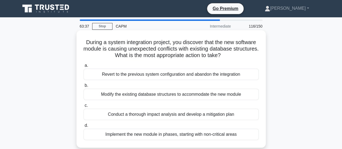
click at [118, 115] on div "Conduct a thorough impact analysis and develop a mitigation plan" at bounding box center [171, 114] width 175 height 11
click at [84, 107] on input "c. Conduct a thorough impact analysis and develop a mitigation plan" at bounding box center [84, 106] width 0 height 4
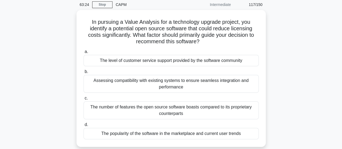
scroll to position [32, 0]
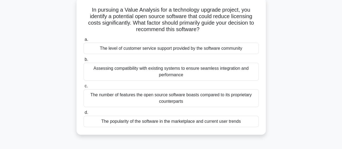
click at [136, 72] on div "Assessing compatibility with existing systems to ensure seamless integration an…" at bounding box center [171, 72] width 175 height 18
click at [84, 61] on input "b. Assessing compatibility with existing systems to ensure seamless integration…" at bounding box center [84, 60] width 0 height 4
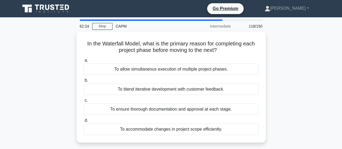
scroll to position [0, 0]
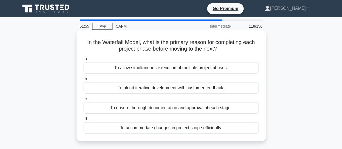
click at [152, 128] on div "To accommodate changes in project scope efficiently." at bounding box center [171, 127] width 175 height 11
click at [84, 121] on input "d. To accommodate changes in project scope efficiently." at bounding box center [84, 119] width 0 height 4
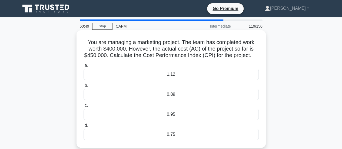
click at [169, 100] on div "0.89" at bounding box center [171, 94] width 175 height 11
click at [84, 87] on input "b. 0.89" at bounding box center [84, 86] width 0 height 4
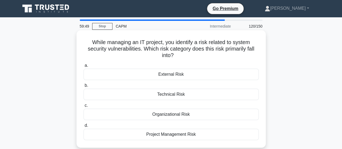
click at [166, 94] on div "Technical Risk" at bounding box center [171, 94] width 175 height 11
click at [84, 87] on input "b. Technical Risk" at bounding box center [84, 86] width 0 height 4
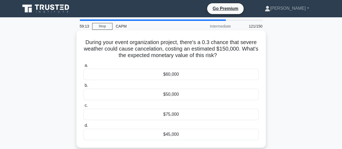
click at [164, 133] on div "$45,000" at bounding box center [171, 134] width 175 height 11
click at [84, 127] on input "d. $45,000" at bounding box center [84, 126] width 0 height 4
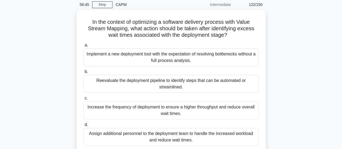
scroll to position [32, 0]
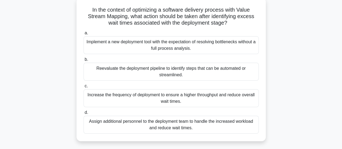
click at [191, 73] on div "Reevaluate the deployment pipeline to identify steps that can be automated or s…" at bounding box center [171, 72] width 175 height 18
click at [84, 61] on input "b. Reevaluate the deployment pipeline to identify steps that can be automated o…" at bounding box center [84, 60] width 0 height 4
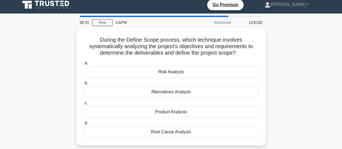
scroll to position [0, 0]
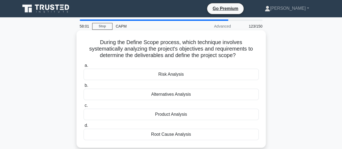
click at [162, 134] on div "Root Cause Analysis" at bounding box center [171, 134] width 175 height 11
click at [84, 127] on input "d. Root Cause Analysis" at bounding box center [84, 126] width 0 height 4
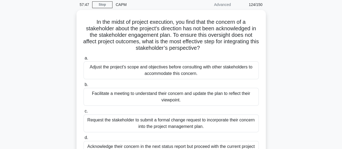
scroll to position [32, 0]
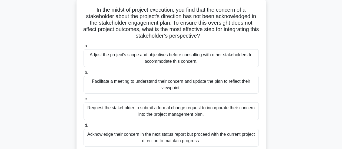
click at [151, 108] on div "Request the stakeholder to submit a formal change request to incorporate their …" at bounding box center [171, 111] width 175 height 18
click at [84, 101] on input "c. Request the stakeholder to submit a formal change request to incorporate the…" at bounding box center [84, 99] width 0 height 4
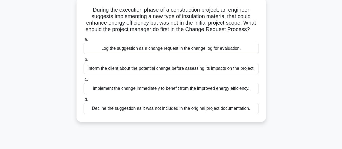
click at [168, 49] on div "Log the suggestion as a change request in the change log for evaluation." at bounding box center [171, 48] width 175 height 11
click at [84, 41] on input "a. Log the suggestion as a change request in the change log for evaluation." at bounding box center [84, 40] width 0 height 4
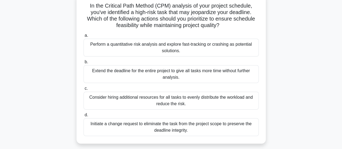
scroll to position [43, 0]
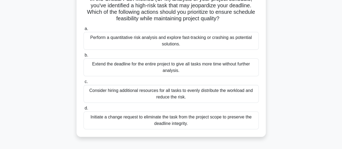
click at [209, 44] on div "Perform a quantitative risk analysis and explore fast-tracking or crashing as p…" at bounding box center [171, 41] width 175 height 18
click at [84, 31] on input "a. Perform a quantitative risk analysis and explore fast-tracking or crashing a…" at bounding box center [84, 29] width 0 height 4
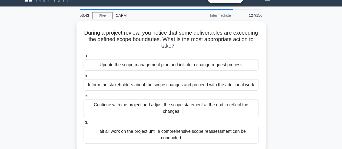
scroll to position [22, 0]
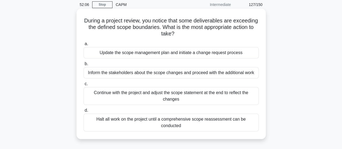
click at [178, 52] on div "Update the scope management plan and initiate a change request process" at bounding box center [171, 52] width 175 height 11
click at [84, 46] on input "a. Update the scope management plan and initiate a change request process" at bounding box center [84, 44] width 0 height 4
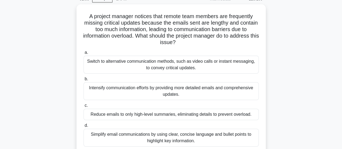
scroll to position [32, 0]
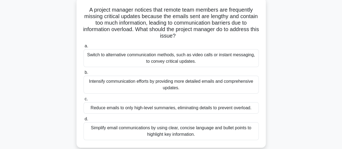
click at [176, 56] on div "Switch to alternative communication methods, such as video calls or instant mes…" at bounding box center [171, 58] width 175 height 18
click at [84, 48] on input "a. Switch to alternative communication methods, such as video calls or instant …" at bounding box center [84, 46] width 0 height 4
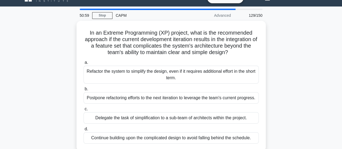
scroll to position [22, 0]
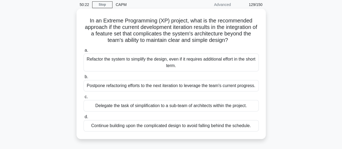
click at [169, 104] on div "Delegate the task of simplification to a sub-team of architects within the proj…" at bounding box center [171, 105] width 175 height 11
click at [84, 99] on input "c. Delegate the task of simplification to a sub-team of architects within the p…" at bounding box center [84, 97] width 0 height 4
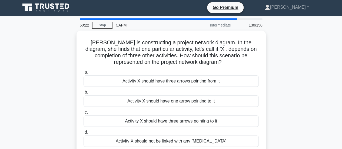
scroll to position [0, 0]
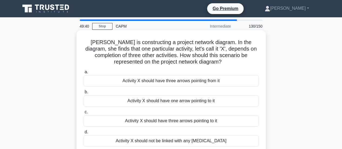
click at [160, 84] on div "Activity X should have three arrows pointing from it" at bounding box center [171, 80] width 175 height 11
click at [84, 74] on input "a. Activity X should have three arrows pointing from it" at bounding box center [84, 72] width 0 height 4
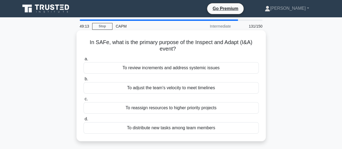
click at [155, 67] on div "To review increments and address systemic issues" at bounding box center [171, 67] width 175 height 11
click at [84, 61] on input "a. To review increments and address systemic issues" at bounding box center [84, 59] width 0 height 4
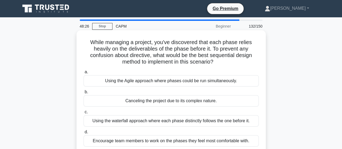
click at [150, 82] on div "Using the Agile approach where phases could be run simultaneously." at bounding box center [171, 80] width 175 height 11
click at [84, 74] on input "a. Using the Agile approach where phases could be run simultaneously." at bounding box center [84, 72] width 0 height 4
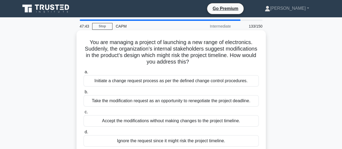
click at [101, 83] on div "Initiate a change request process as per the defined change control procedures." at bounding box center [171, 80] width 175 height 11
click at [84, 74] on input "a. Initiate a change request process as per the defined change control procedur…" at bounding box center [84, 72] width 0 height 4
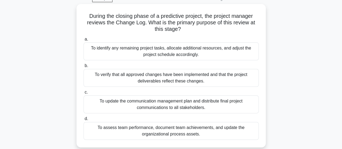
scroll to position [32, 0]
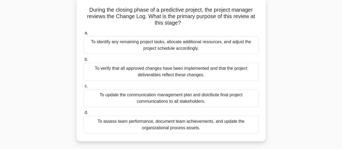
click at [180, 71] on div "To verify that all approved changes have been implemented and that the project …" at bounding box center [171, 72] width 175 height 18
click at [84, 61] on input "b. To verify that all approved changes have been implemented and that the proje…" at bounding box center [84, 60] width 0 height 4
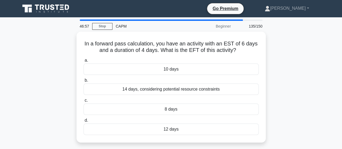
scroll to position [0, 0]
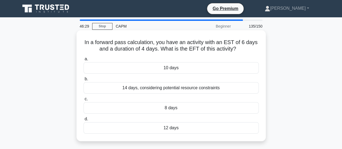
click at [179, 70] on div "10 days" at bounding box center [171, 67] width 175 height 11
click at [84, 61] on input "a. 10 days" at bounding box center [84, 59] width 0 height 4
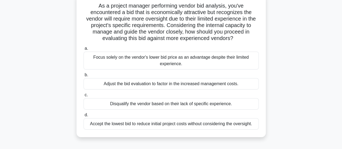
scroll to position [43, 0]
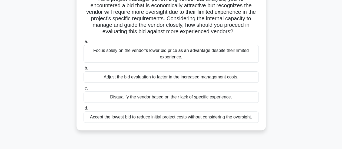
click at [179, 97] on div "Disqualify the vendor based on their lack of specific experience." at bounding box center [171, 96] width 175 height 11
click at [84, 90] on input "c. Disqualify the vendor based on their lack of specific experience." at bounding box center [84, 89] width 0 height 4
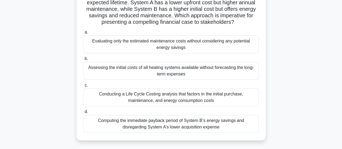
scroll to position [58, 0]
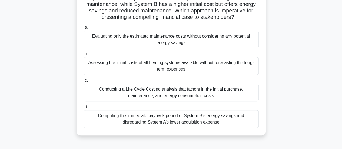
click at [199, 100] on div "Conducting a Life Cycle Costing analysis that factors in the initial purchase, …" at bounding box center [171, 93] width 175 height 18
click at [84, 82] on input "c. Conducting a Life Cycle Costing analysis that factors in the initial purchas…" at bounding box center [84, 81] width 0 height 4
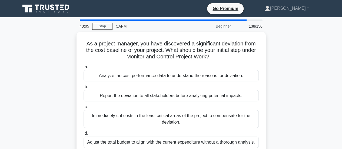
scroll to position [11, 0]
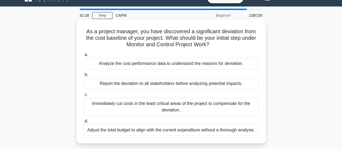
click at [137, 65] on div "Analyze the cost performance data to understand the reasons for deviation." at bounding box center [171, 63] width 175 height 11
click at [84, 57] on input "a. Analyze the cost performance data to understand the reasons for deviation." at bounding box center [84, 55] width 0 height 4
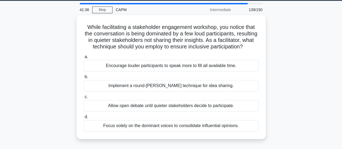
scroll to position [22, 0]
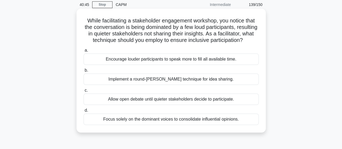
click at [162, 85] on div "Implement a round-robin technique for idea sharing." at bounding box center [171, 79] width 175 height 11
click at [84, 72] on input "b. Implement a round-robin technique for idea sharing." at bounding box center [84, 71] width 0 height 4
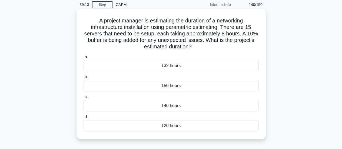
click at [164, 65] on div "132 hours" at bounding box center [171, 65] width 175 height 11
click at [84, 59] on input "a. 132 hours" at bounding box center [84, 57] width 0 height 4
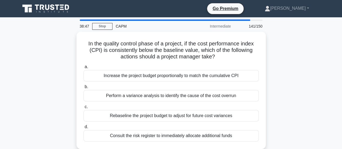
scroll to position [11, 0]
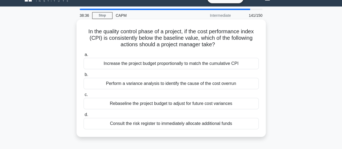
click at [144, 83] on div "Perform a variance analysis to identify the cause of the cost overrun" at bounding box center [171, 83] width 175 height 11
click at [84, 77] on input "b. Perform a variance analysis to identify the cause of the cost overrun" at bounding box center [84, 75] width 0 height 4
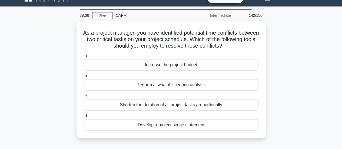
scroll to position [0, 0]
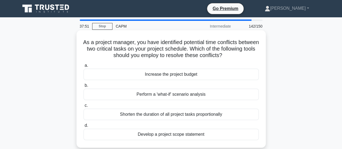
click at [172, 94] on div "Perform a 'what-if' scenario analysis" at bounding box center [171, 94] width 175 height 11
click at [84, 87] on input "b. Perform a 'what-if' scenario analysis" at bounding box center [84, 86] width 0 height 4
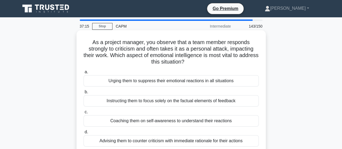
click at [148, 122] on div "Coaching them on self-awareness to understand their reactions" at bounding box center [171, 120] width 175 height 11
click at [84, 114] on input "c. Coaching them on self-awareness to understand their reactions" at bounding box center [84, 112] width 0 height 4
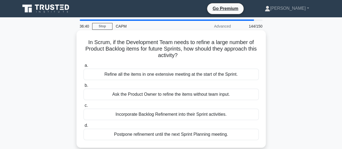
click at [143, 116] on div "Incorporate Backlog Refinement into their Sprint activities." at bounding box center [171, 114] width 175 height 11
click at [84, 107] on input "c. Incorporate Backlog Refinement into their Sprint activities." at bounding box center [84, 106] width 0 height 4
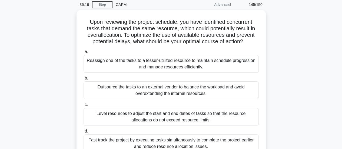
scroll to position [32, 0]
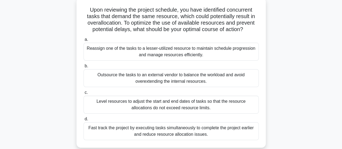
click at [207, 133] on div "Fast track the project by executing tasks simultaneously to complete the projec…" at bounding box center [171, 131] width 175 height 18
click at [84, 121] on input "d. Fast track the project by executing tasks simultaneously to complete the pro…" at bounding box center [84, 119] width 0 height 4
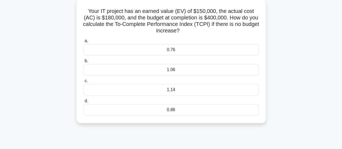
scroll to position [0, 0]
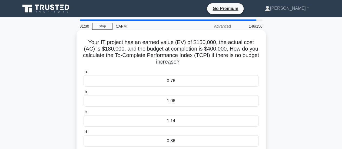
click at [164, 141] on div "0.86" at bounding box center [171, 140] width 175 height 11
click at [84, 134] on input "d. 0.86" at bounding box center [84, 132] width 0 height 4
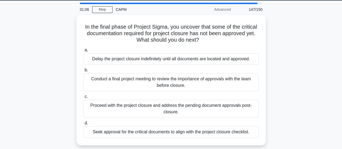
scroll to position [22, 0]
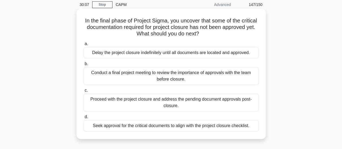
click at [155, 126] on div "Seek approval for the critical documents to align with the project closure chec…" at bounding box center [171, 125] width 175 height 11
click at [84, 119] on input "d. Seek approval for the critical documents to align with the project closure c…" at bounding box center [84, 117] width 0 height 4
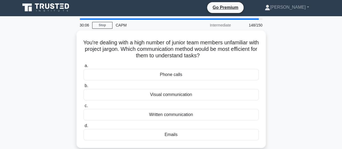
scroll to position [0, 0]
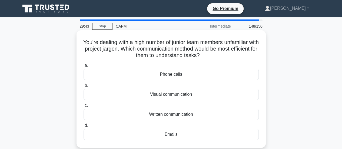
click at [147, 95] on div "Visual communication" at bounding box center [171, 94] width 175 height 11
click at [84, 87] on input "b. Visual communication" at bounding box center [84, 86] width 0 height 4
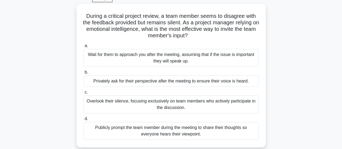
scroll to position [32, 0]
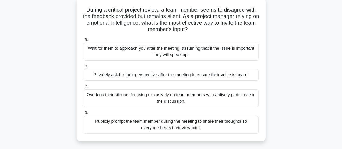
click at [171, 78] on div "Privately ask for their perspective after the meeting to ensure their voice is …" at bounding box center [171, 74] width 175 height 11
click at [84, 68] on input "b. Privately ask for their perspective after the meeting to ensure their voice …" at bounding box center [84, 66] width 0 height 4
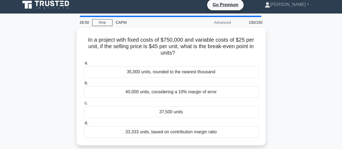
scroll to position [0, 0]
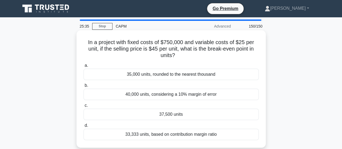
click at [163, 116] on div "37,500 units" at bounding box center [171, 114] width 175 height 11
click at [84, 107] on input "c. 37,500 units" at bounding box center [84, 106] width 0 height 4
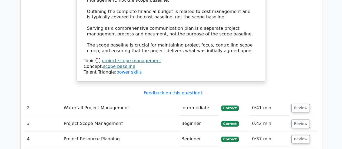
scroll to position [1067, 0]
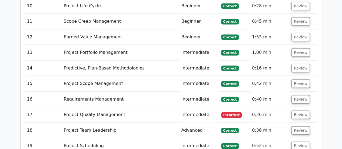
scroll to position [1590, 0]
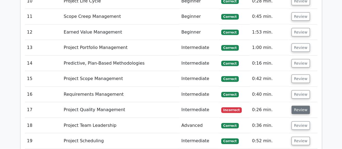
click at [295, 106] on button "Review" at bounding box center [301, 110] width 18 height 8
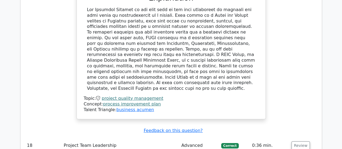
scroll to position [1864, 0]
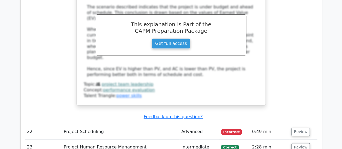
scroll to position [2192, 0]
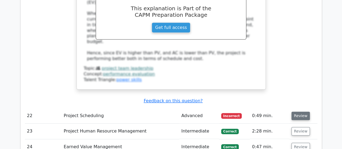
click at [300, 112] on button "Review" at bounding box center [301, 116] width 18 height 8
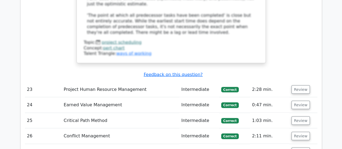
scroll to position [2560, 0]
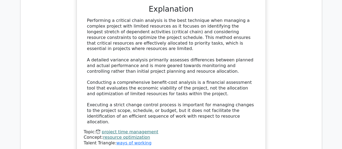
scroll to position [2855, 0]
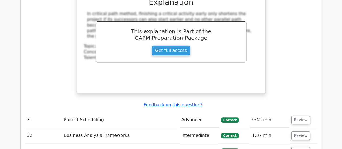
scroll to position [3151, 0]
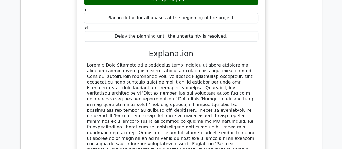
scroll to position [3432, 0]
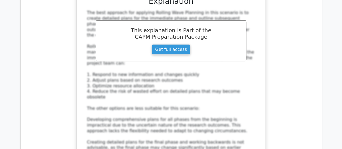
scroll to position [3789, 0]
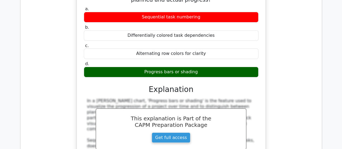
scroll to position [4073, 0]
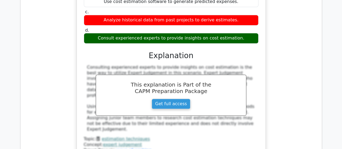
scroll to position [4384, 0]
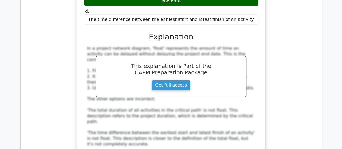
scroll to position [4733, 0]
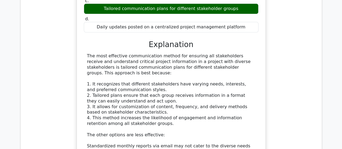
scroll to position [5079, 0]
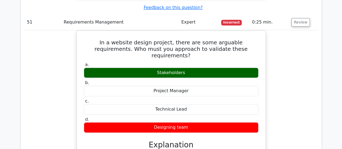
scroll to position [5343, 0]
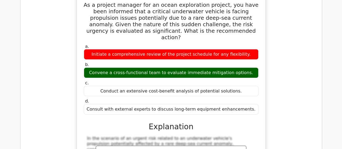
scroll to position [5664, 0]
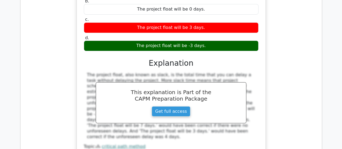
scroll to position [6081, 0]
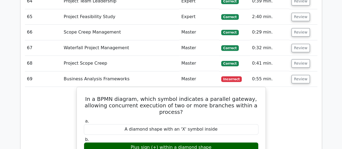
scroll to position [6334, 0]
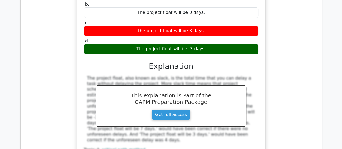
scroll to position [6017, 0]
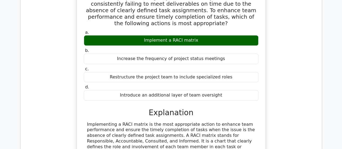
scroll to position [6330, 0]
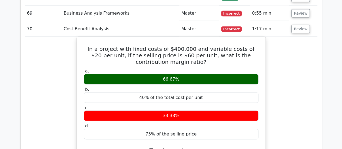
scroll to position [6669, 0]
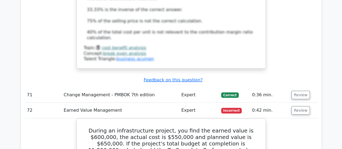
scroll to position [6918, 0]
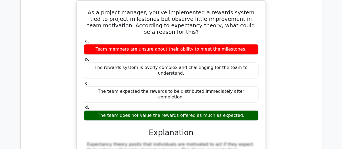
scroll to position [7289, 0]
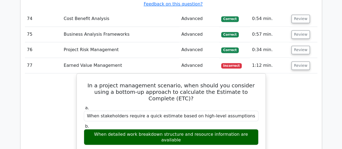
scroll to position [7596, 0]
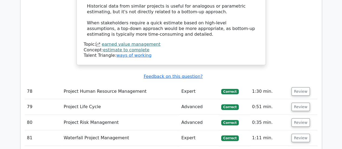
scroll to position [7931, 0]
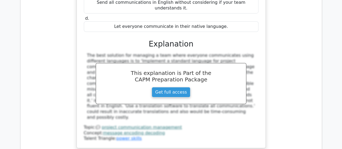
scroll to position [8177, 0]
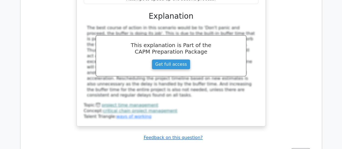
scroll to position [8490, 0]
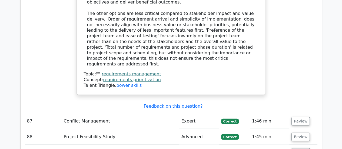
scroll to position [8782, 0]
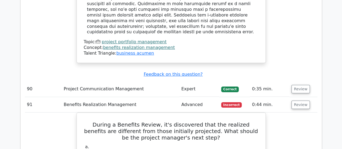
scroll to position [9179, 0]
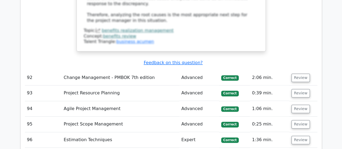
scroll to position [9568, 0]
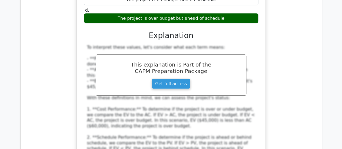
scroll to position [9813, 0]
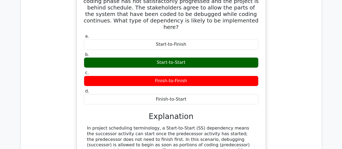
scroll to position [10112, 0]
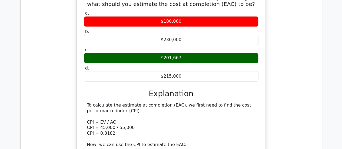
scroll to position [10397, 0]
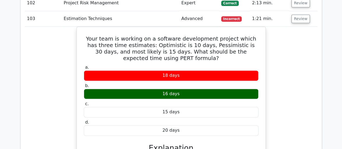
scroll to position [10639, 0]
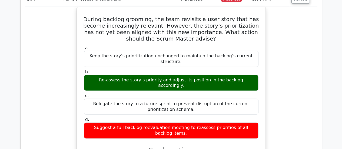
scroll to position [10931, 0]
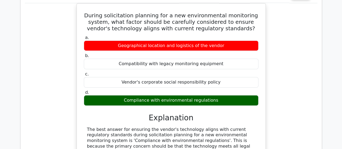
scroll to position [11270, 0]
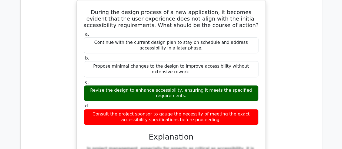
scroll to position [11522, 0]
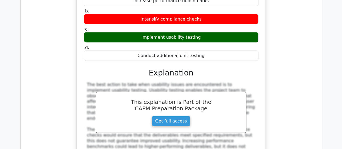
scroll to position [11897, 0]
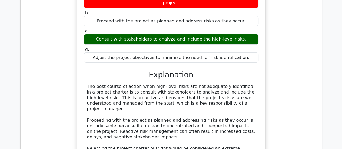
scroll to position [12167, 0]
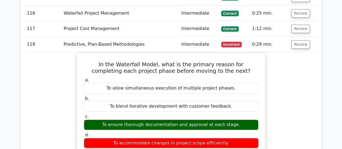
scroll to position [12506, 0]
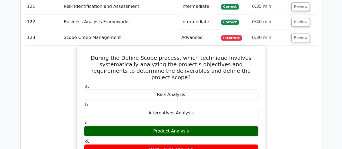
scroll to position [12794, 0]
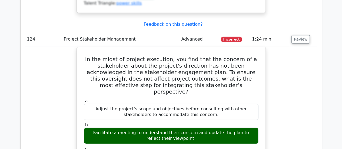
scroll to position [13111, 0]
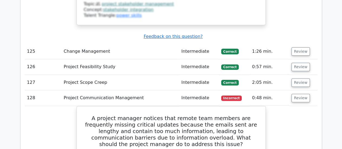
scroll to position [13415, 0]
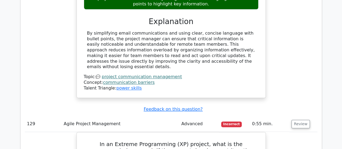
scroll to position [13663, 0]
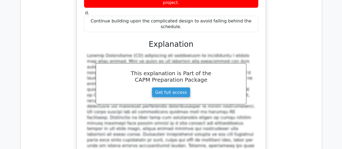
scroll to position [13923, 0]
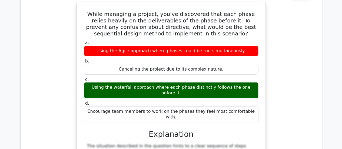
scroll to position [14402, 0]
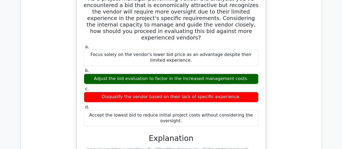
scroll to position [14723, 0]
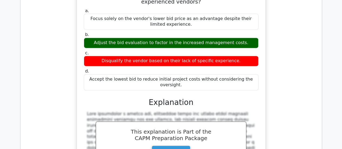
scroll to position [14741, 0]
